Goal: Task Accomplishment & Management: Use online tool/utility

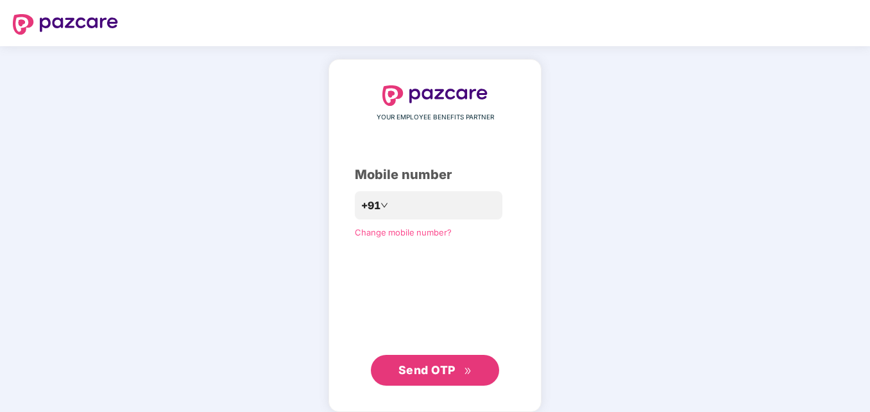
click at [429, 375] on span "Send OTP" at bounding box center [427, 369] width 57 height 13
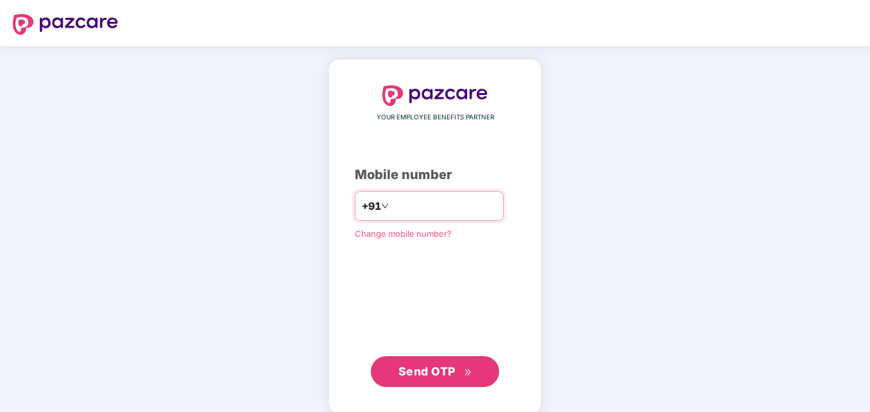
click at [391, 209] on input "**********" at bounding box center [443, 206] width 105 height 21
type input "**********"
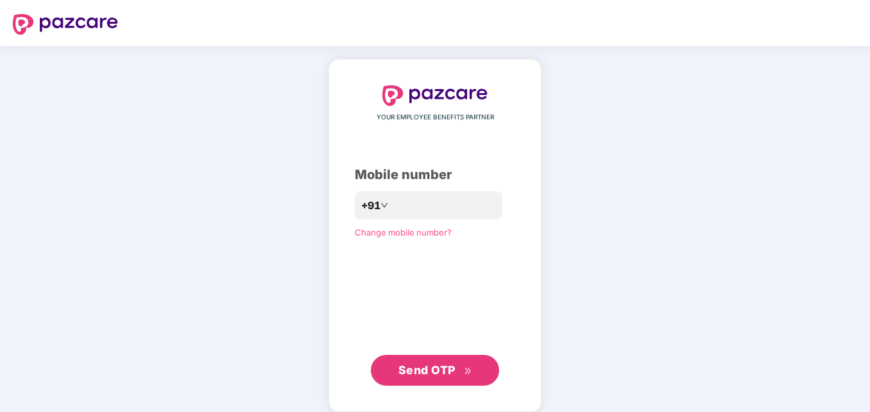
click at [447, 362] on button "Send OTP" at bounding box center [435, 370] width 128 height 31
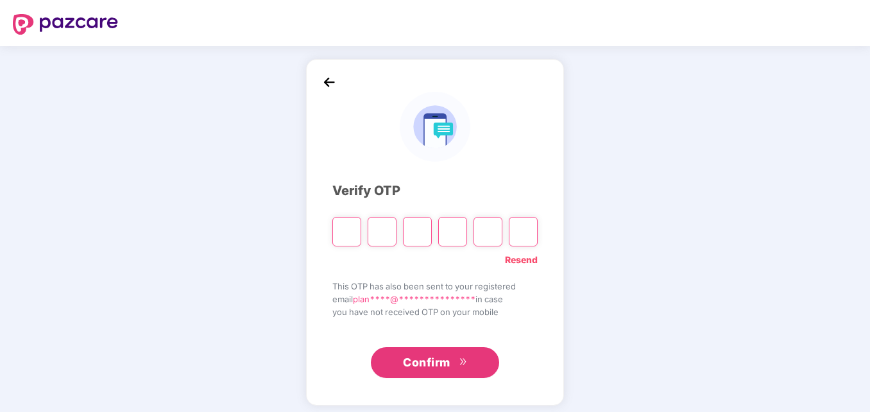
click at [355, 227] on input "Please enter verification code. Digit 1" at bounding box center [346, 232] width 29 height 30
type input "*"
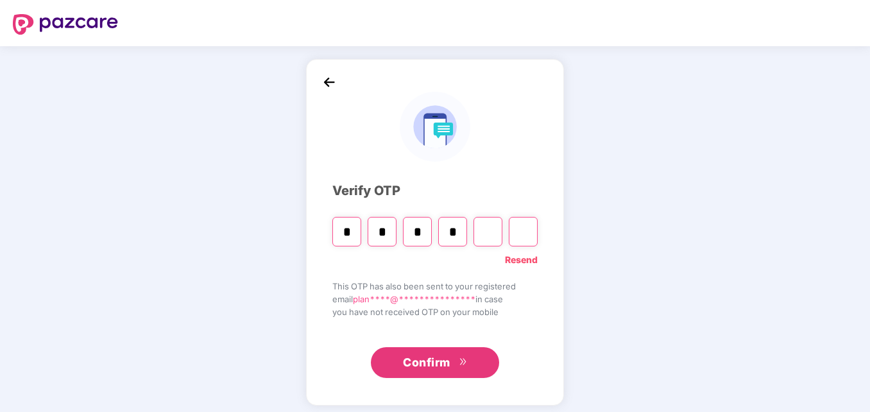
type input "*"
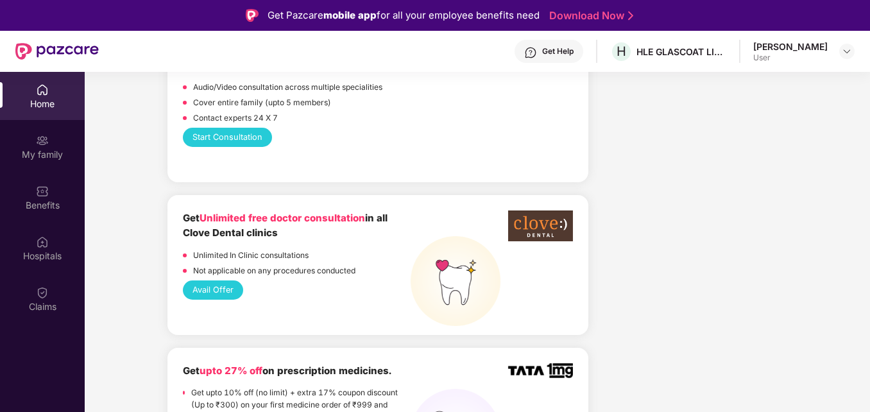
scroll to position [834, 0]
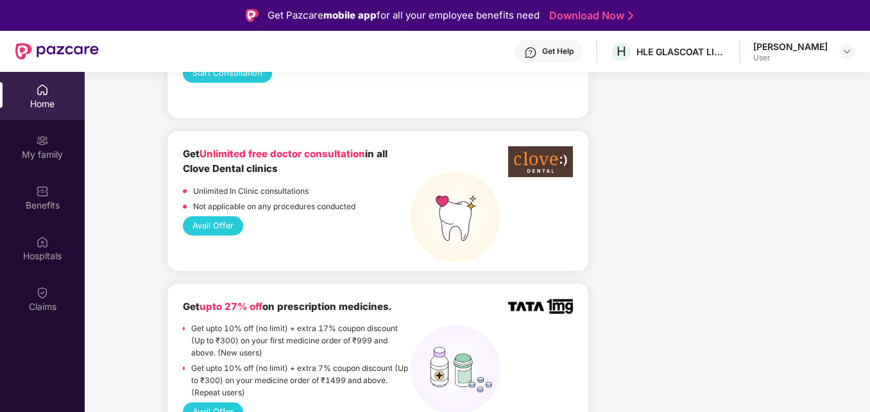
click at [210, 218] on button "Avail Offer" at bounding box center [213, 225] width 60 height 19
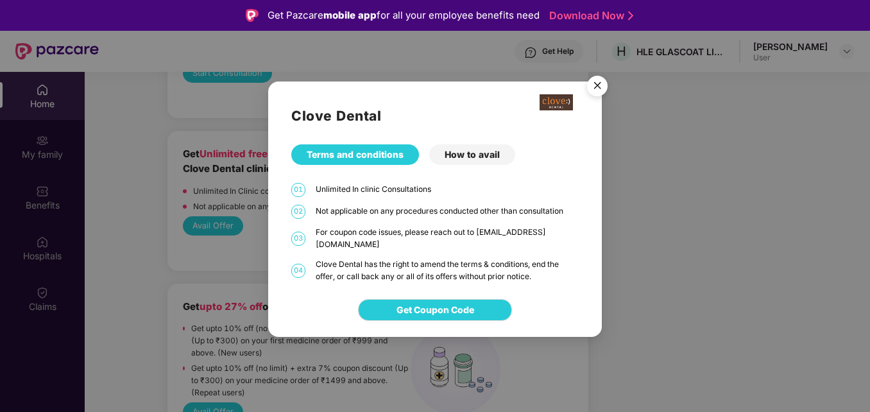
click at [599, 85] on img "Close" at bounding box center [598, 88] width 36 height 36
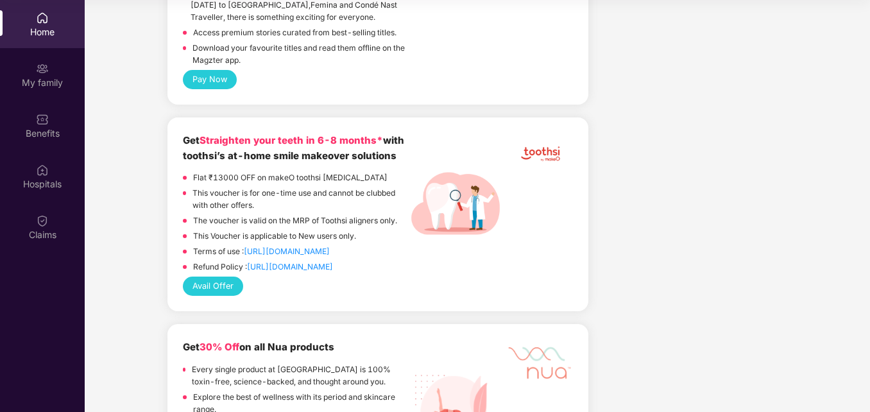
scroll to position [2870, 0]
